Goal: Check status: Check status

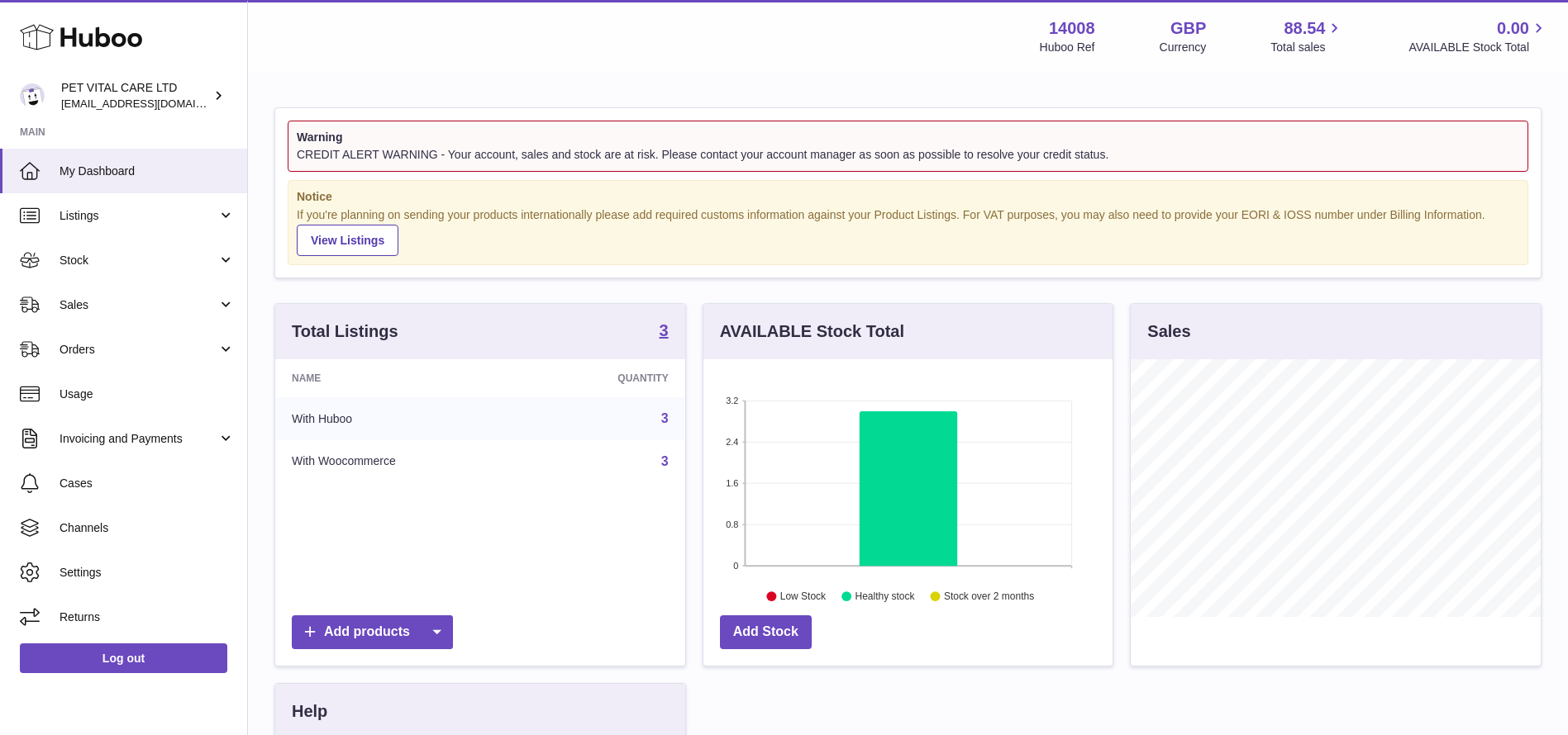
scroll to position [258, 409]
click at [94, 295] on link "Sales" at bounding box center [124, 304] width 247 height 45
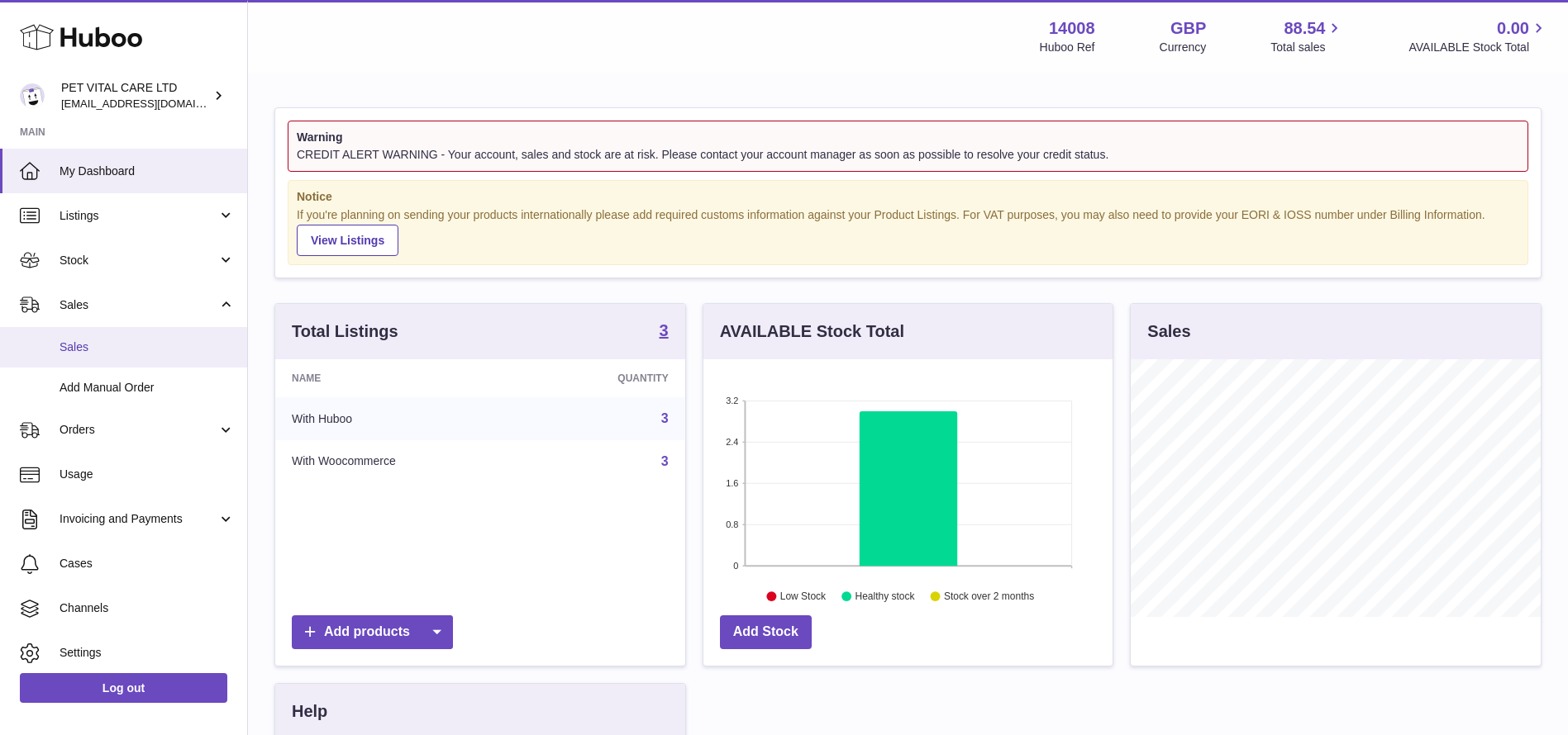
click at [86, 338] on link "Sales" at bounding box center [124, 347] width 247 height 41
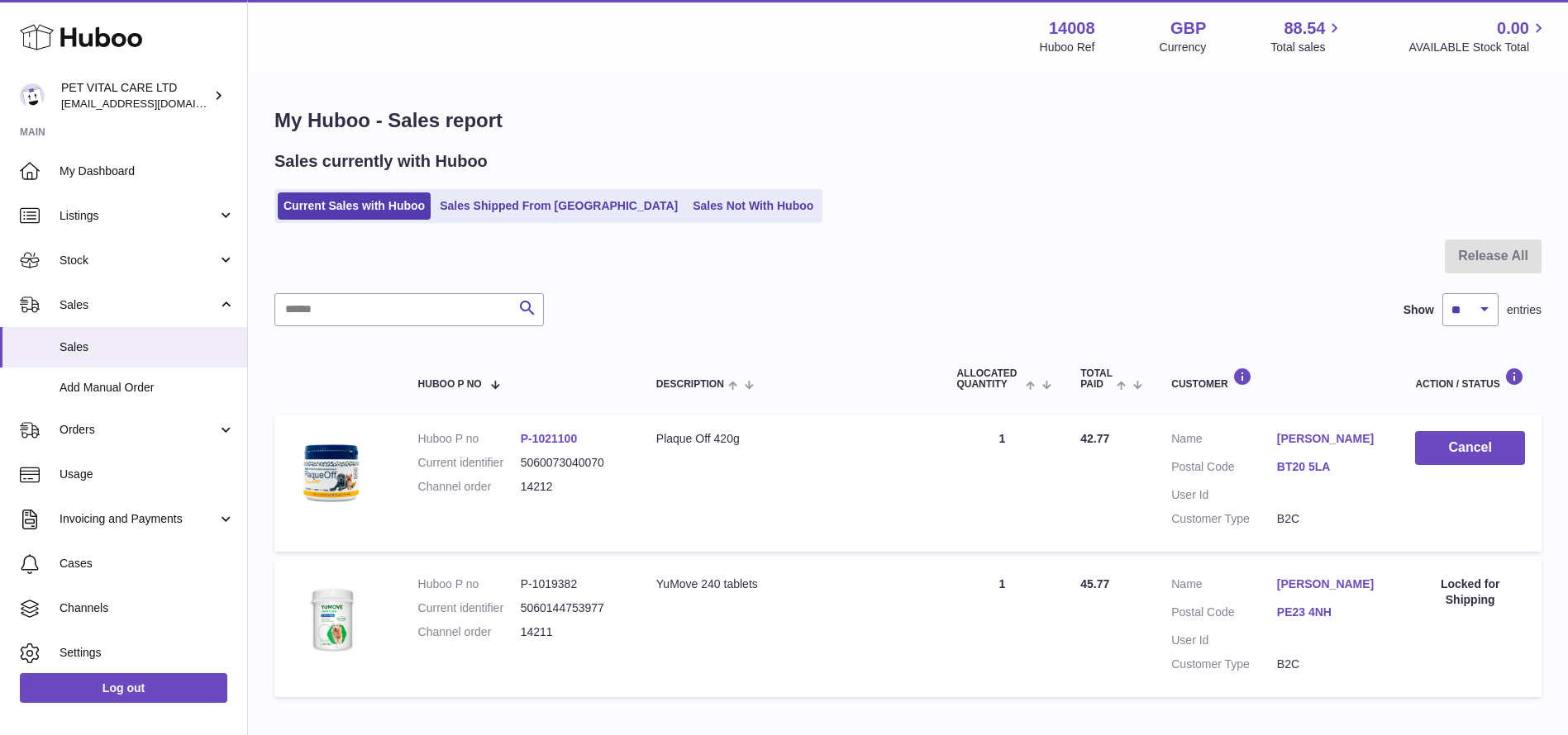
scroll to position [100, 0]
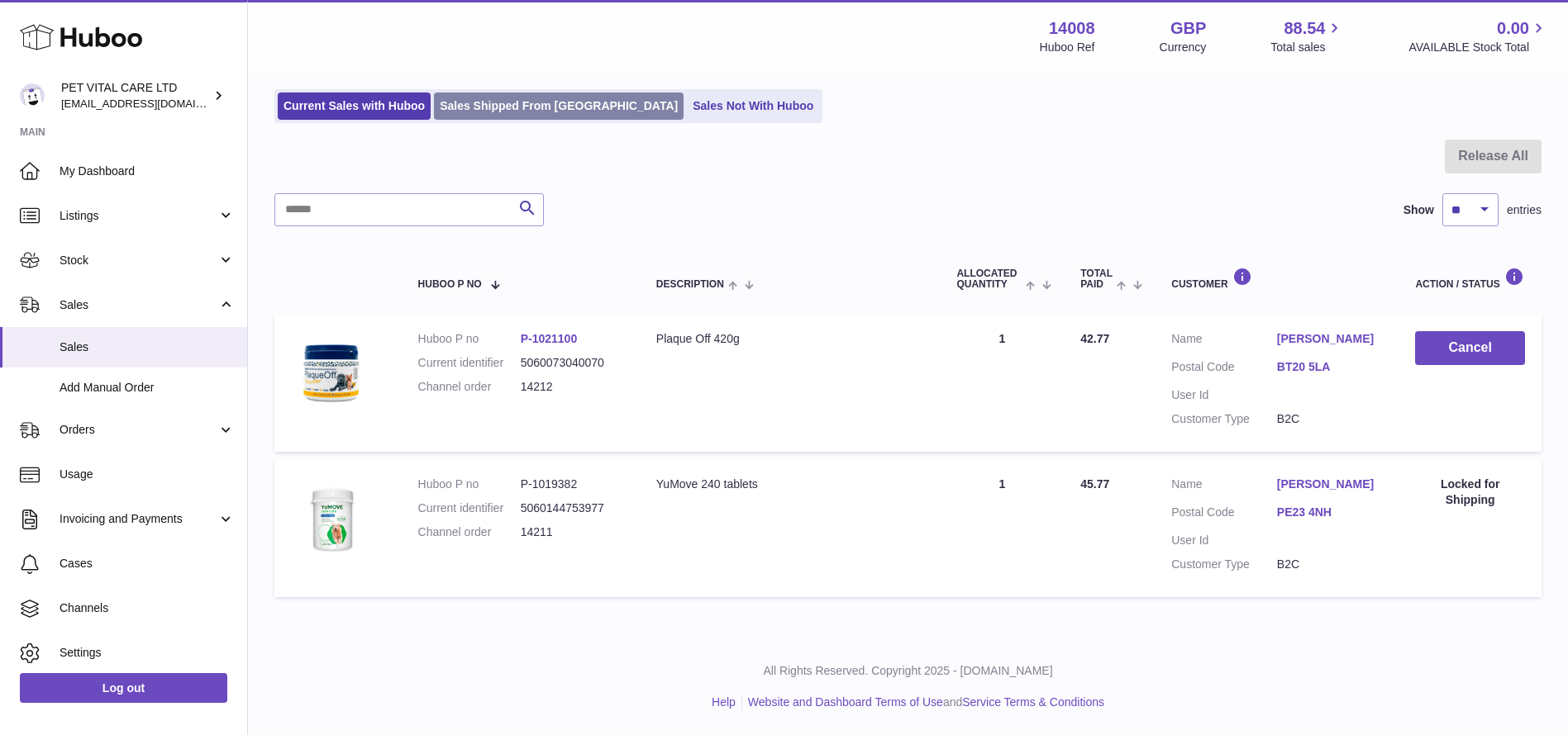
click at [512, 116] on link "Sales Shipped From [GEOGRAPHIC_DATA]" at bounding box center [558, 106] width 249 height 28
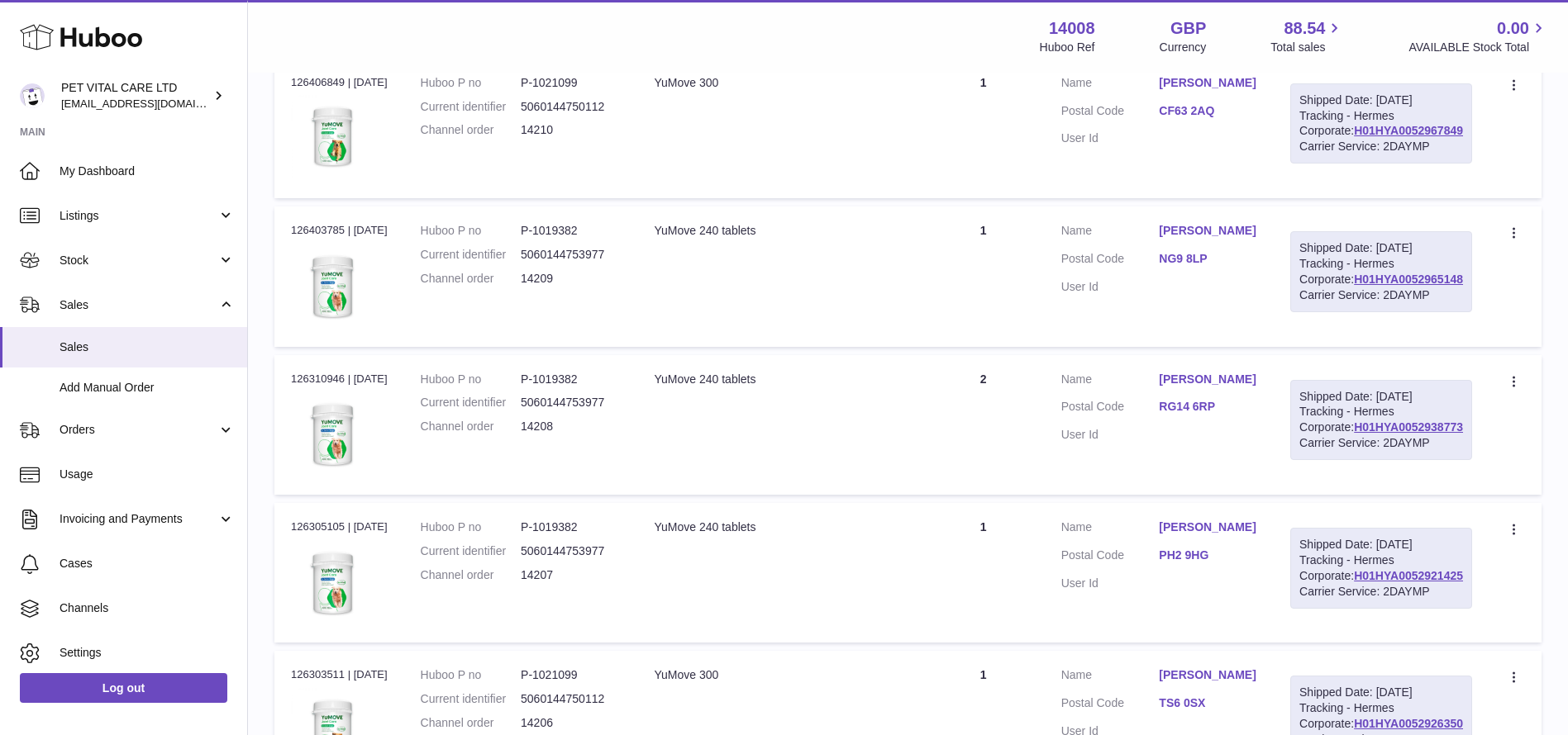
scroll to position [372, 0]
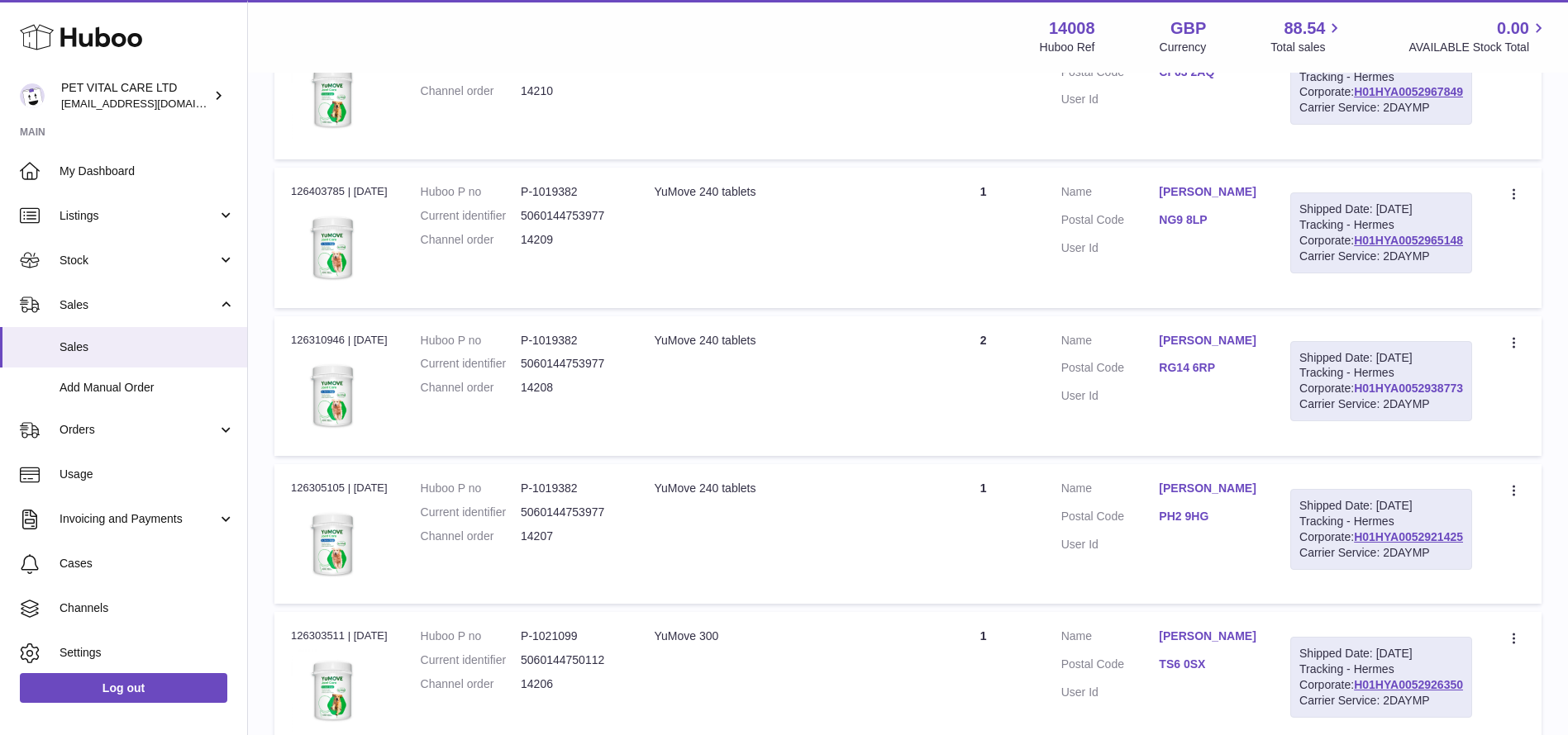
drag, startPoint x: 1467, startPoint y: 493, endPoint x: 1353, endPoint y: 492, distance: 114.0
click at [1353, 422] on div "Shipped Date: 12th Oct 2025 Tracking - Hermes Corporate: H01HYA0052938773 Carri…" at bounding box center [1381, 381] width 182 height 81
copy link "H01HYA0052938773"
drag, startPoint x: 1448, startPoint y: 305, endPoint x: 1345, endPoint y: 308, distance: 103.0
click at [1345, 274] on div "Shipped Date: 13th Oct 2025 Tracking - Hermes Corporate: H01HYA0052965148 Carri…" at bounding box center [1381, 232] width 182 height 81
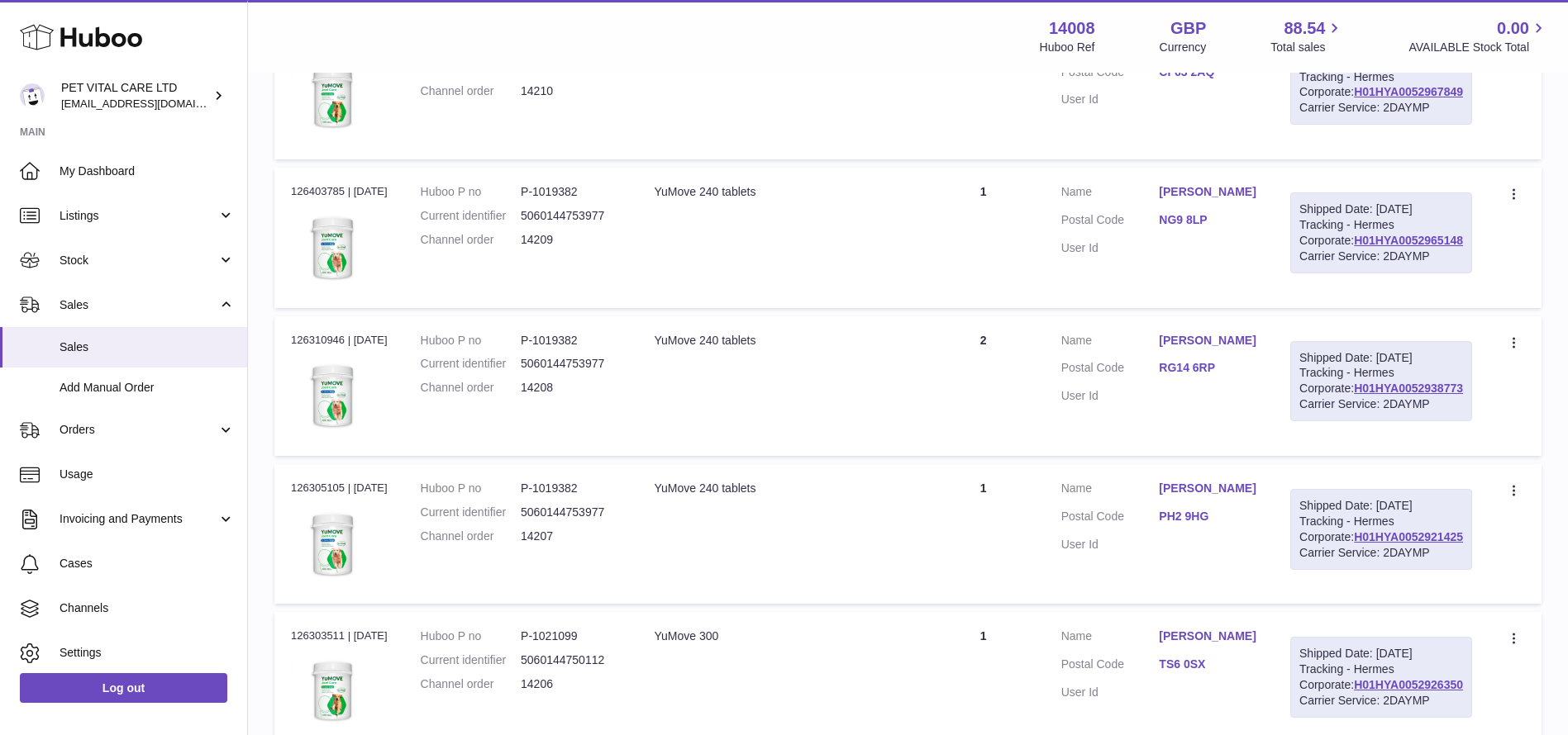
copy link "H01HYA0052965148"
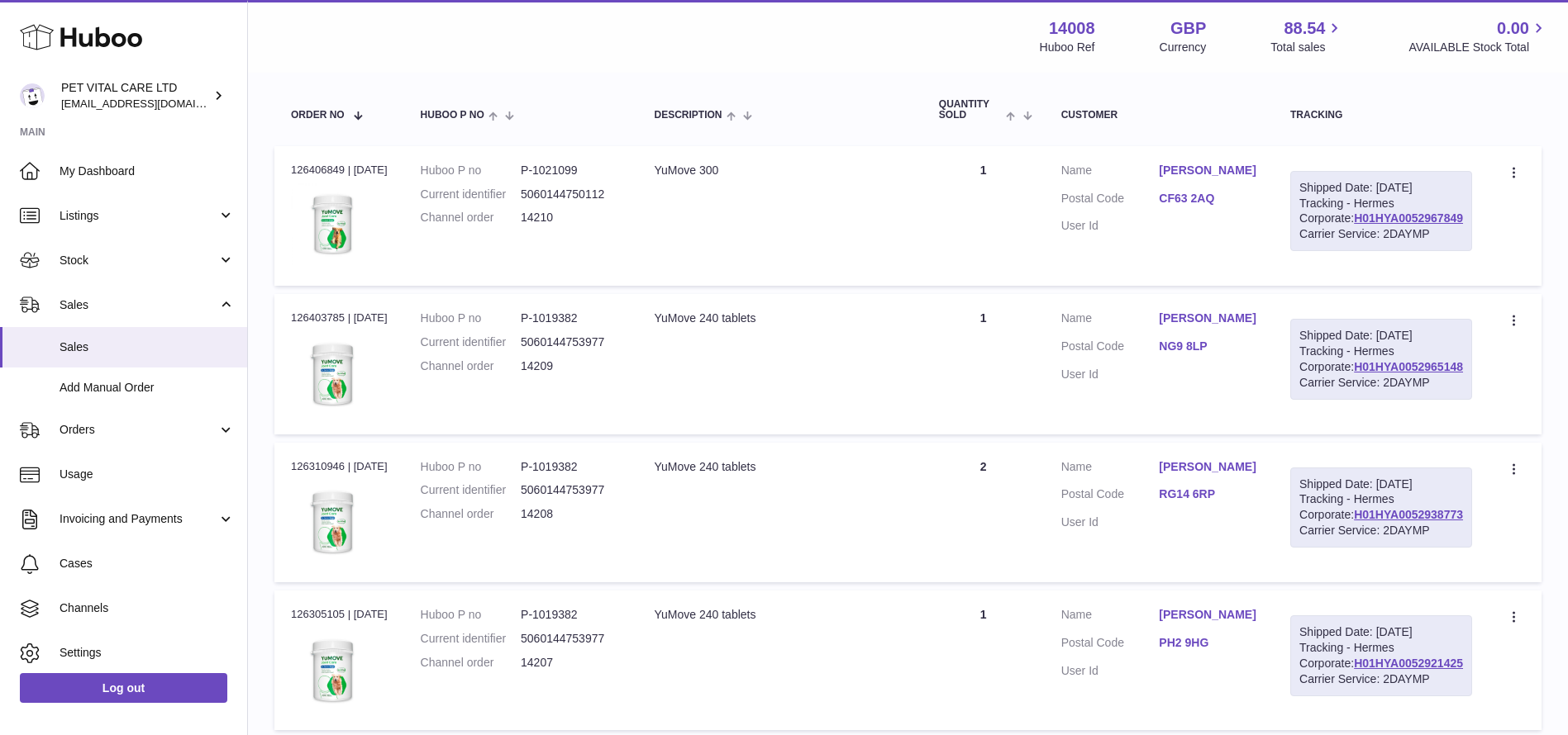
scroll to position [124, 0]
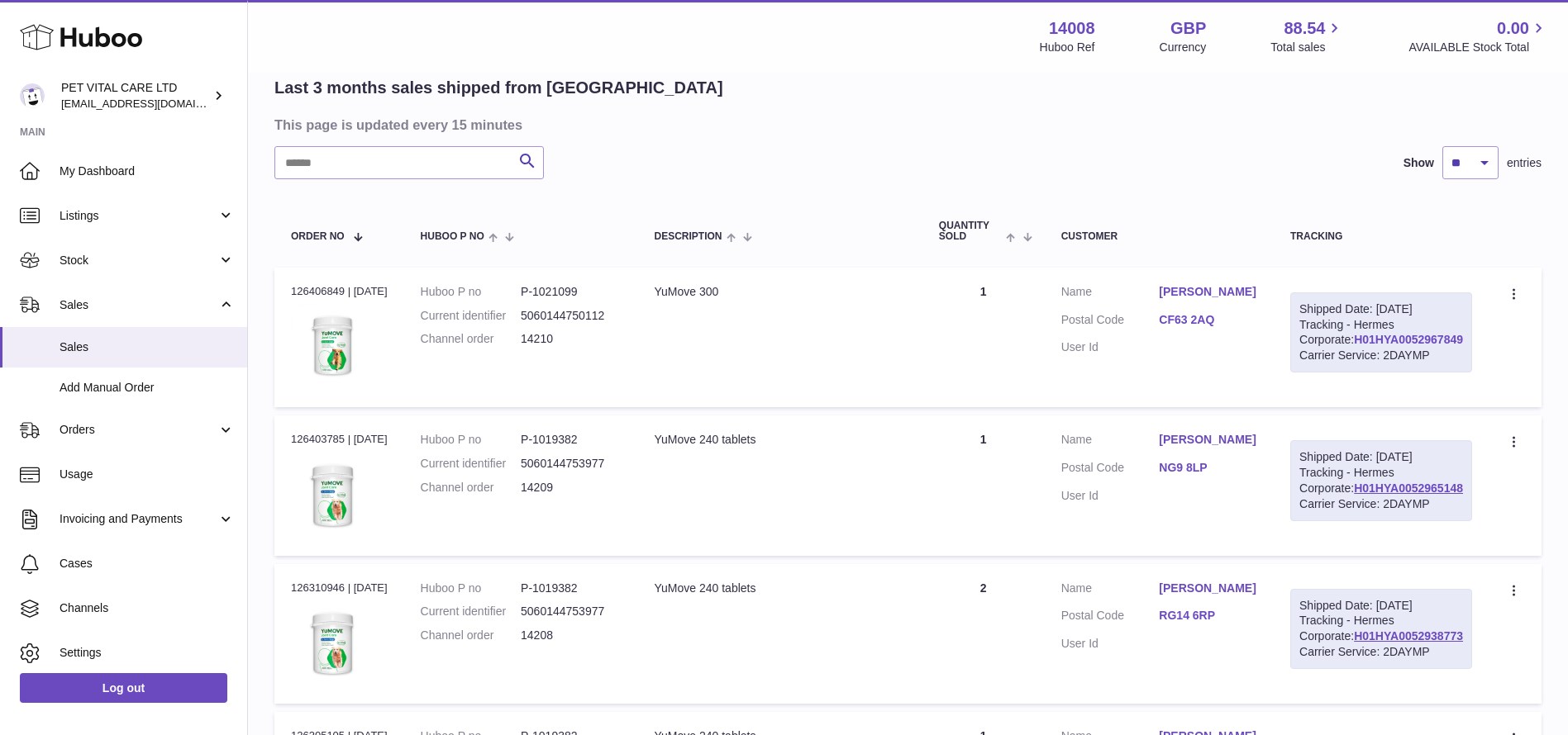
drag, startPoint x: 1468, startPoint y: 370, endPoint x: 1364, endPoint y: 367, distance: 104.0
click at [1349, 367] on div "Shipped Date: 13th Oct 2025 Tracking - Hermes Corporate: H01HYA0052967849 Carri…" at bounding box center [1381, 333] width 182 height 81
copy link "H01HYA0052967849"
